Goal: Information Seeking & Learning: Check status

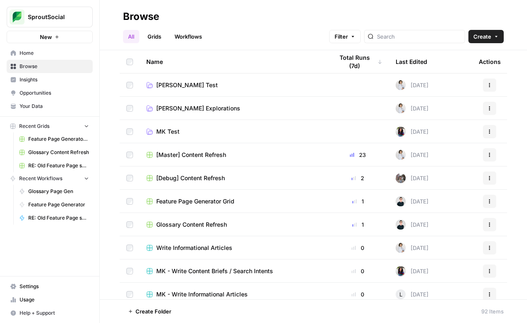
click at [28, 302] on span "Usage" at bounding box center [54, 299] width 69 height 7
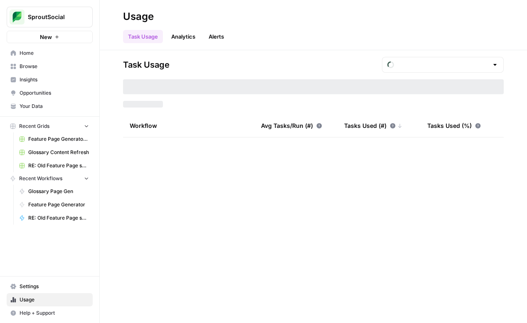
type input "September Tasks"
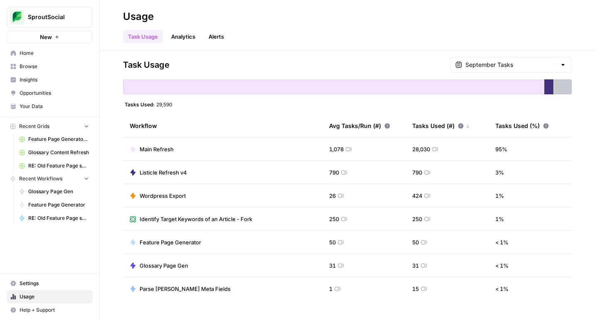
click at [526, 64] on div at bounding box center [562, 65] width 7 height 8
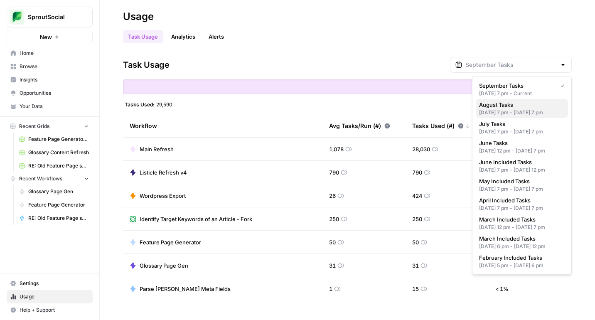
click at [526, 106] on span "August Tasks" at bounding box center [520, 105] width 82 height 8
type input "August Tasks"
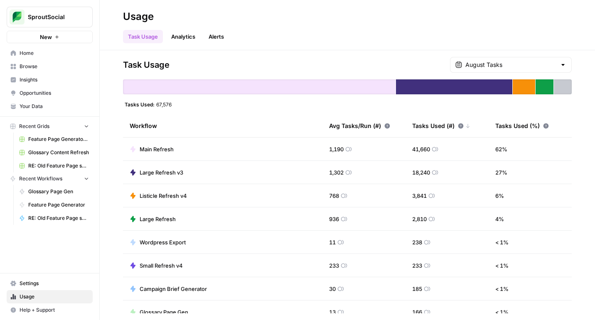
click at [526, 61] on div "August Tasks" at bounding box center [511, 65] width 122 height 16
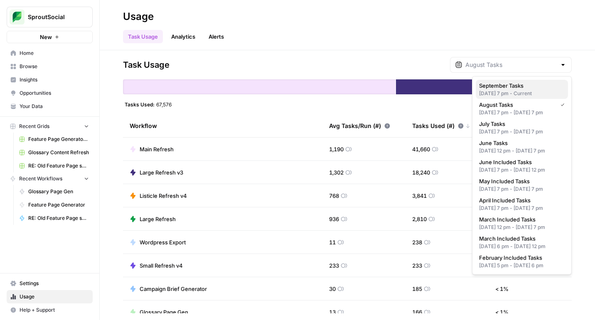
click at [526, 93] on div "[DATE] 7 pm - Current" at bounding box center [522, 93] width 86 height 7
type input "September Tasks"
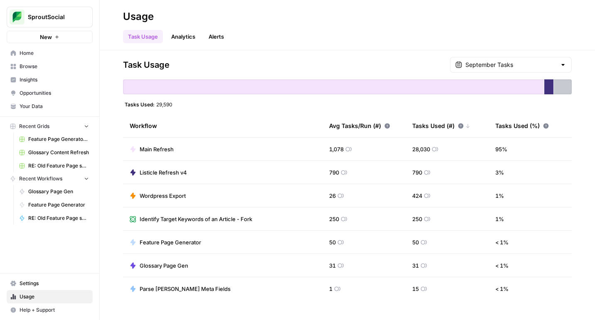
click at [189, 35] on link "Analytics" at bounding box center [183, 36] width 34 height 13
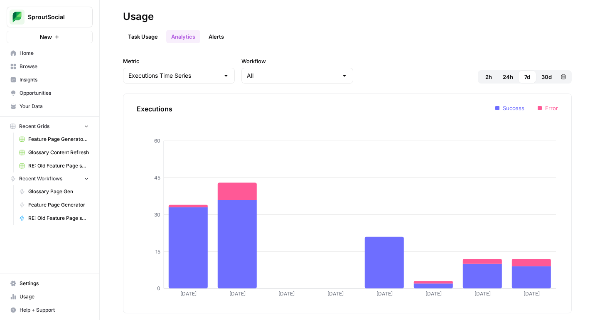
click at [222, 34] on link "Alerts" at bounding box center [216, 36] width 25 height 13
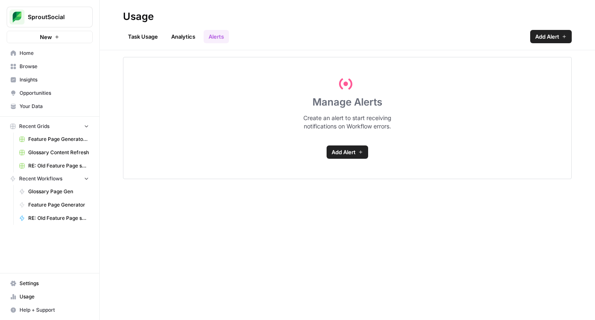
click at [159, 41] on link "Task Usage" at bounding box center [143, 36] width 40 height 13
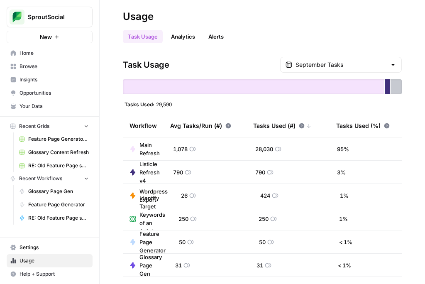
click at [389, 65] on div "September Tasks" at bounding box center [341, 65] width 122 height 16
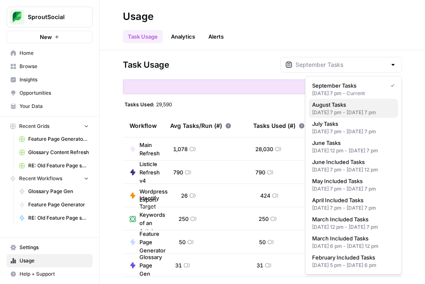
click at [360, 106] on span "August Tasks" at bounding box center [351, 105] width 79 height 8
type input "August Tasks"
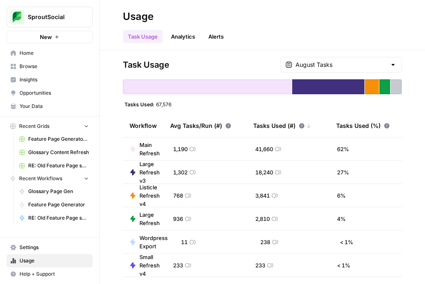
click at [395, 69] on div at bounding box center [393, 65] width 7 height 8
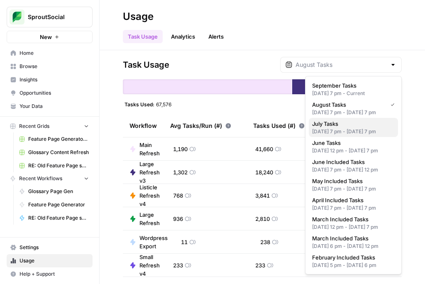
click at [351, 128] on span "July Tasks" at bounding box center [351, 124] width 79 height 8
type input "July Tasks"
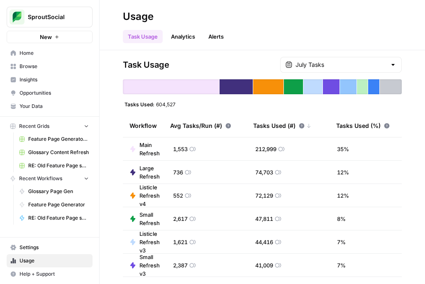
click at [397, 64] on div "July Tasks" at bounding box center [341, 65] width 122 height 16
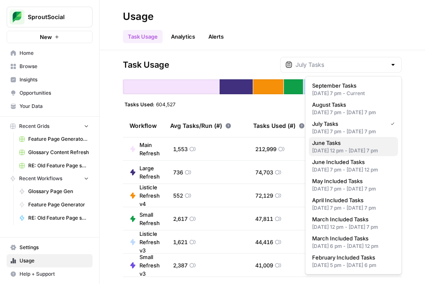
click at [353, 147] on span "June Tasks" at bounding box center [351, 143] width 79 height 8
type input "June Tasks"
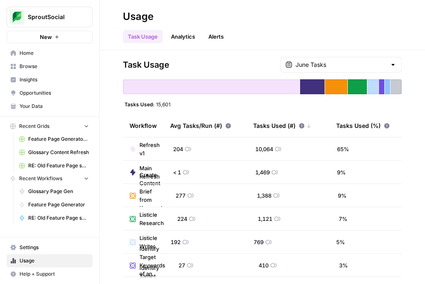
click at [55, 50] on span "Home" at bounding box center [54, 52] width 69 height 7
